Goal: Information Seeking & Learning: Find specific fact

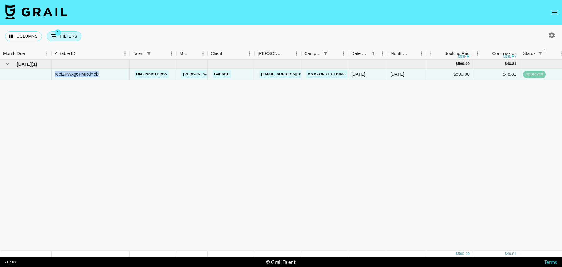
click at [67, 34] on button "4 Filters" at bounding box center [64, 36] width 35 height 10
select select "status"
select select "isNotAnyOf"
select select "status"
select select "isNotAnyOf"
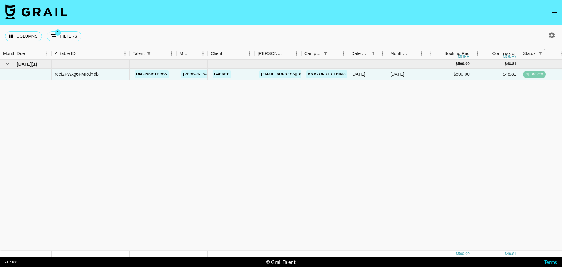
select select "talentName"
select select "campaign"
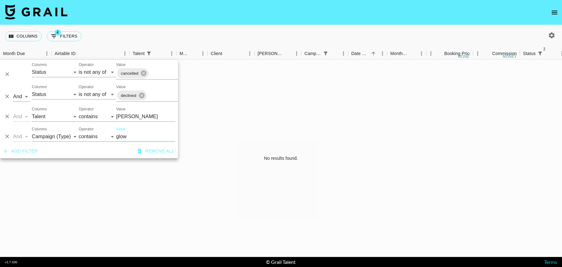
type input "glow"
click at [132, 118] on input "[PERSON_NAME]" at bounding box center [145, 117] width 59 height 10
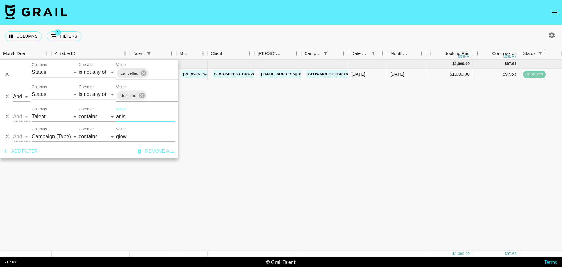
type input "anis"
click at [313, 136] on div "[DATE] ( 1 ) $ 1,000.00 $ 97.63 recNfe4TqfxsuiahQ anissiennaa [PERSON_NAME][EMA…" at bounding box center [507, 156] width 1014 height 192
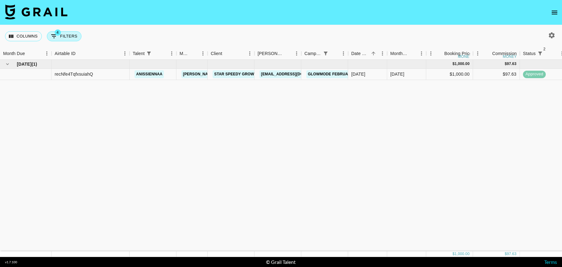
click at [73, 37] on button "4 Filters" at bounding box center [64, 36] width 35 height 10
select select "status"
select select "isNotAnyOf"
select select "status"
select select "isNotAnyOf"
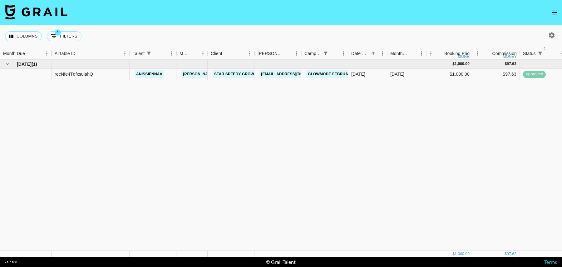
select select "talentName"
select select "campaign"
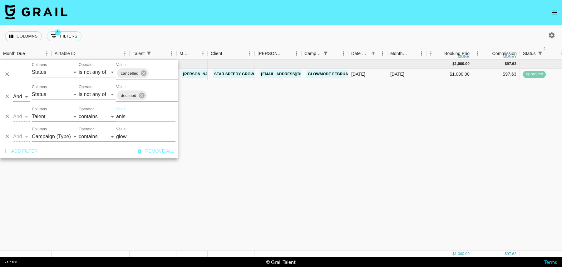
drag, startPoint x: 131, startPoint y: 114, endPoint x: 81, endPoint y: 107, distance: 50.4
click at [81, 107] on div "And Or Columns Grail Platform ID Airtable ID Talent Manager Client [PERSON_NAME…" at bounding box center [89, 114] width 178 height 20
type input "naye"
click at [284, 104] on div "[DATE] ( 1 ) $ 1,500.00 $ 146.44 recxel8jRAHCviYd8 nayelilovera_ [PERSON_NAME][…" at bounding box center [507, 156] width 1014 height 192
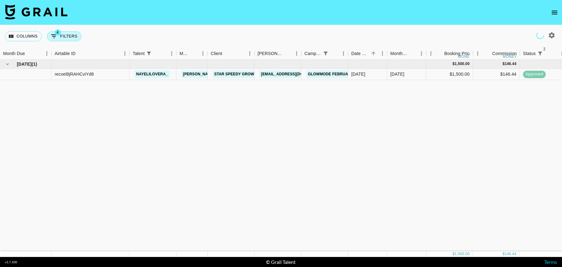
click at [68, 38] on button "4 Filters" at bounding box center [64, 36] width 35 height 10
select select "status"
select select "isNotAnyOf"
select select "status"
select select "isNotAnyOf"
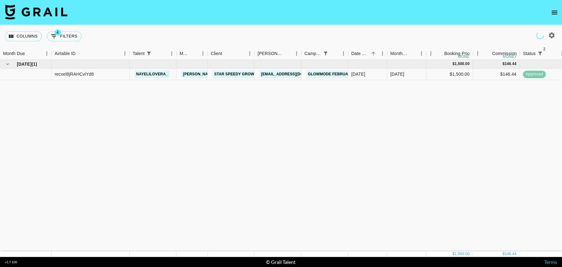
select select "talentName"
select select "campaign"
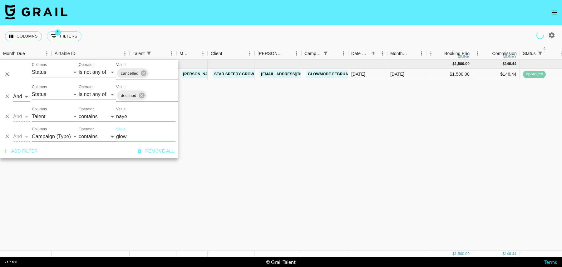
click at [130, 118] on input "naye" at bounding box center [145, 117] width 59 height 10
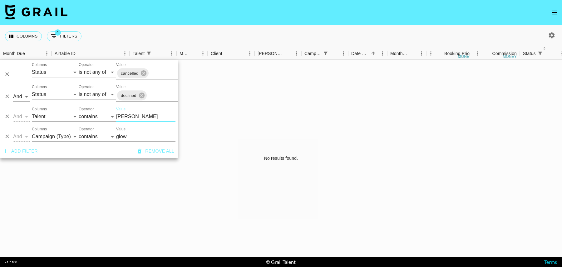
type input "[PERSON_NAME]"
click at [141, 137] on input "glow" at bounding box center [145, 137] width 59 height 10
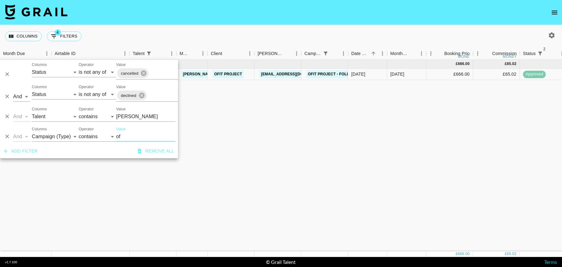
type input "of"
click at [246, 120] on div "[DATE] ( 1 ) £ 666.00 £ 65.02 recLA7nXZ5o6Zq9g0 jaimeadler [PERSON_NAME][EMAIL_…" at bounding box center [507, 156] width 1014 height 192
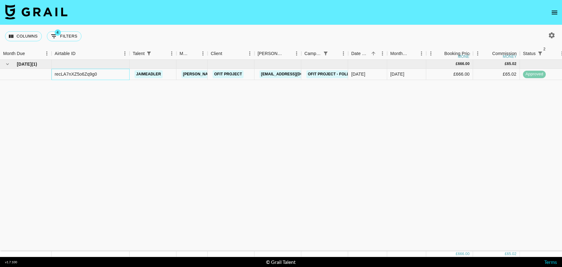
click at [75, 70] on div "recLA7nXZ5o6Zq9g0" at bounding box center [91, 74] width 78 height 11
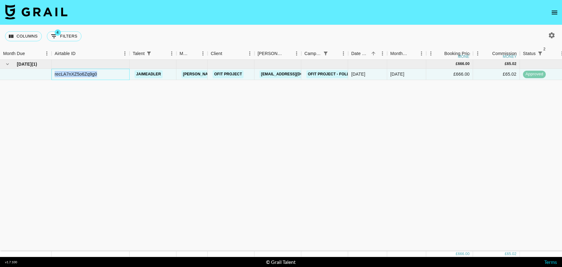
copy div "recLA7nXZ5o6Zq9g0"
click at [65, 37] on button "4 Filters" at bounding box center [64, 36] width 35 height 10
select select "status"
select select "isNotAnyOf"
select select "status"
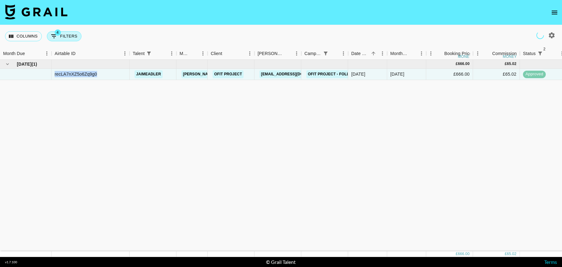
select select "isNotAnyOf"
select select "talentName"
select select "campaign"
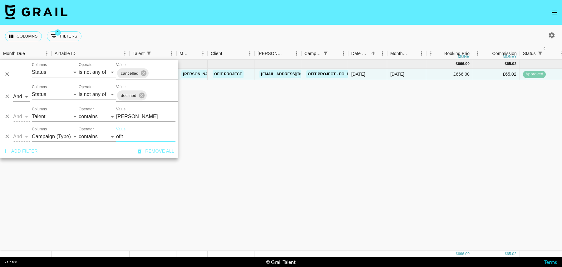
type input "ofit"
click at [137, 116] on input "[PERSON_NAME]" at bounding box center [145, 117] width 59 height 10
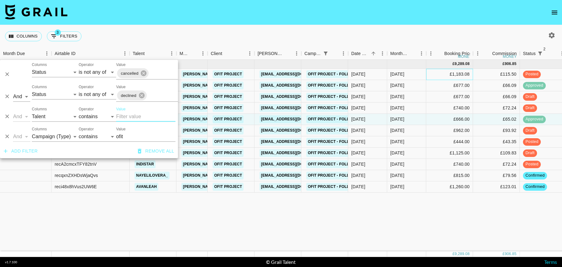
click at [436, 74] on div "£1,183.08" at bounding box center [450, 74] width 47 height 11
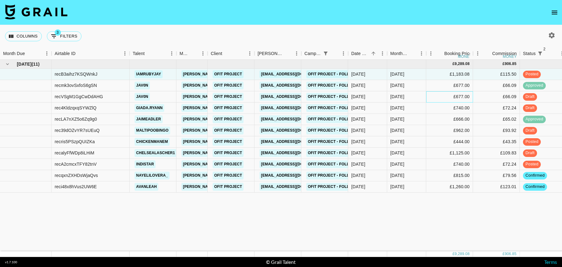
click at [436, 96] on div "£677.00" at bounding box center [450, 96] width 47 height 11
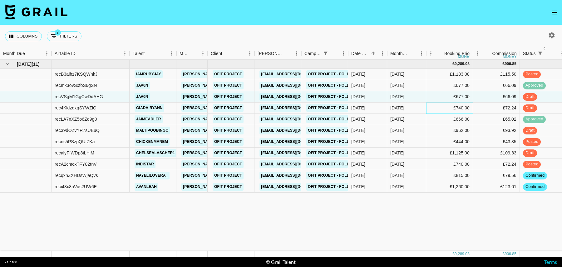
click at [436, 107] on div "£740.00" at bounding box center [450, 107] width 47 height 11
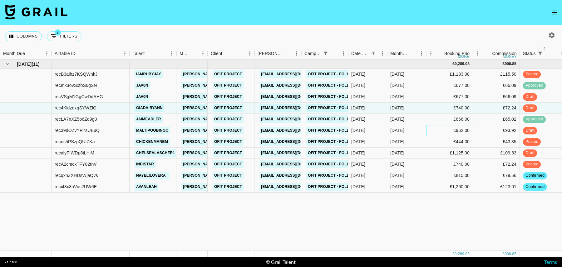
click at [439, 128] on div "£962.00" at bounding box center [450, 130] width 47 height 11
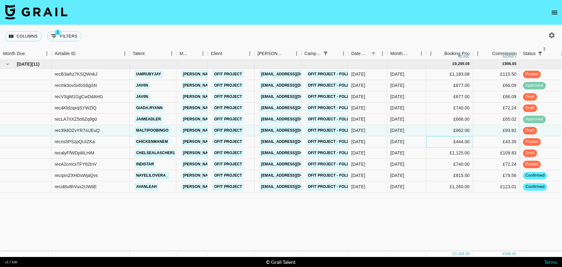
click at [443, 142] on div "£444.00" at bounding box center [450, 141] width 47 height 11
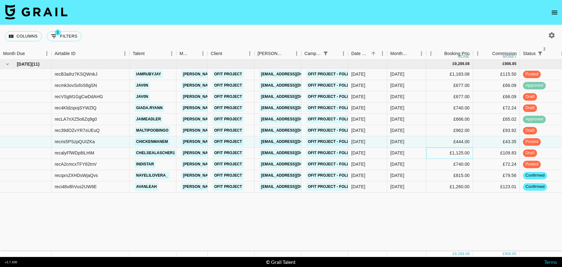
click at [445, 153] on div "£1,125.00" at bounding box center [450, 152] width 47 height 11
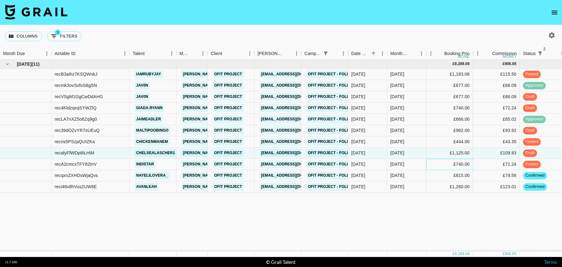
click at [444, 164] on div "£740.00" at bounding box center [450, 164] width 47 height 11
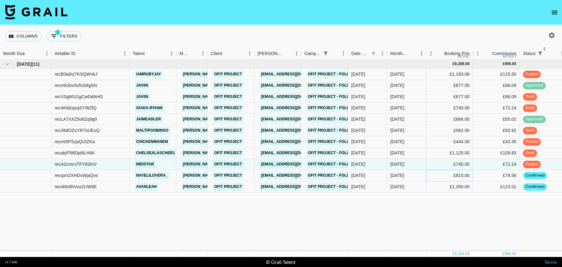
click at [442, 175] on div "£815.00" at bounding box center [450, 175] width 47 height 11
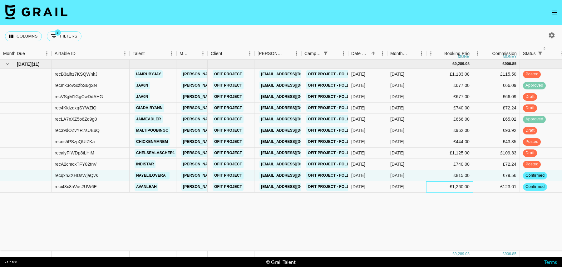
click at [440, 186] on div "£1,260.00" at bounding box center [450, 186] width 47 height 11
